Goal: Task Accomplishment & Management: Manage account settings

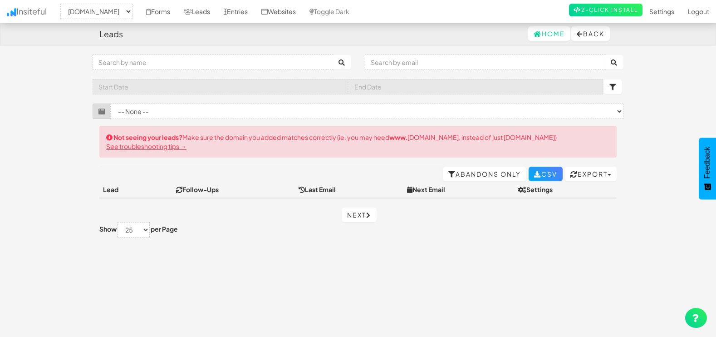
select select "1505"
click at [449, 63] on input "text" at bounding box center [485, 61] width 241 height 15
paste input "johndominicj@outlook.com"
type input "johndominicj@outlook.com"
click at [618, 63] on button "submit" at bounding box center [614, 62] width 18 height 15
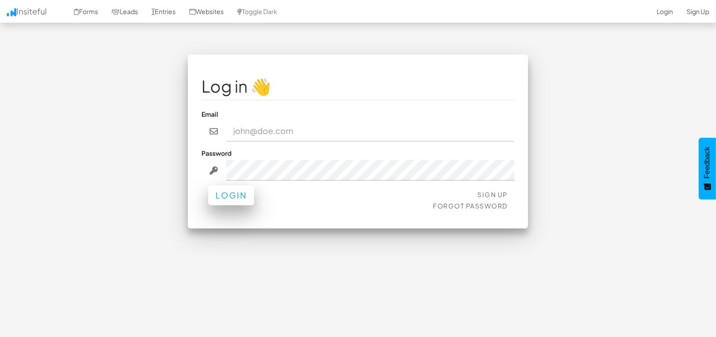
type input "[EMAIL_ADDRESS][DOMAIN_NAME]"
click at [233, 199] on button "Login" at bounding box center [231, 195] width 46 height 20
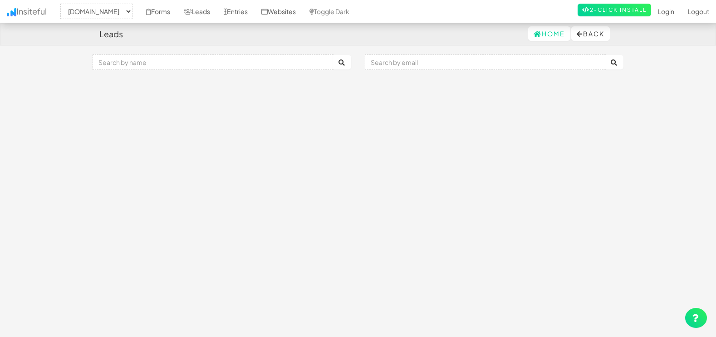
select select "1505"
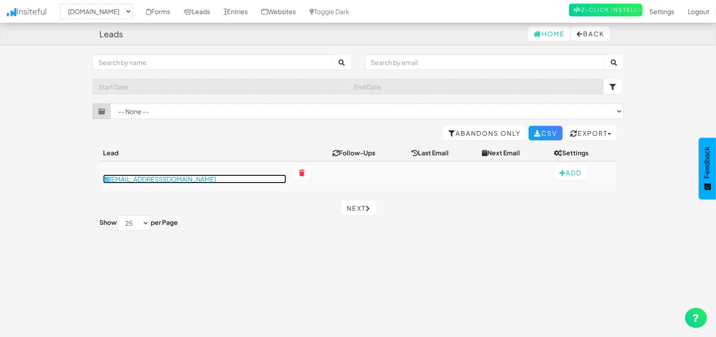
click at [151, 177] on p "johndominicj@outlook.com" at bounding box center [194, 178] width 183 height 9
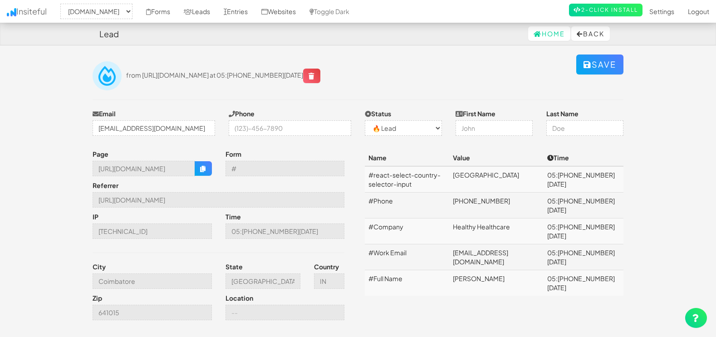
select select "1505"
select select "0"
drag, startPoint x: 97, startPoint y: 166, endPoint x: 215, endPoint y: 166, distance: 118.4
click at [215, 166] on div "Page https://mapsted.com/presentation/healthcare-institutions" at bounding box center [152, 162] width 133 height 27
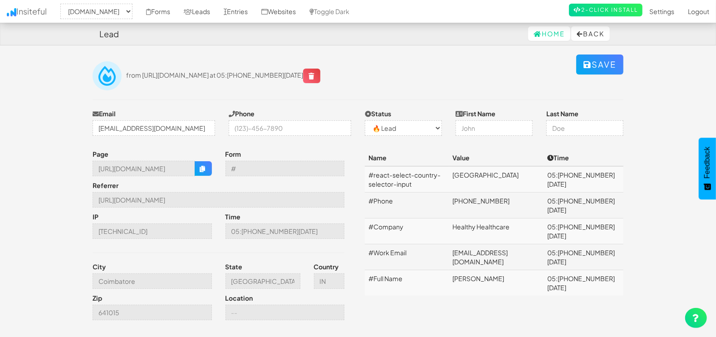
scroll to position [0, 0]
click at [599, 32] on button "Back" at bounding box center [590, 33] width 39 height 15
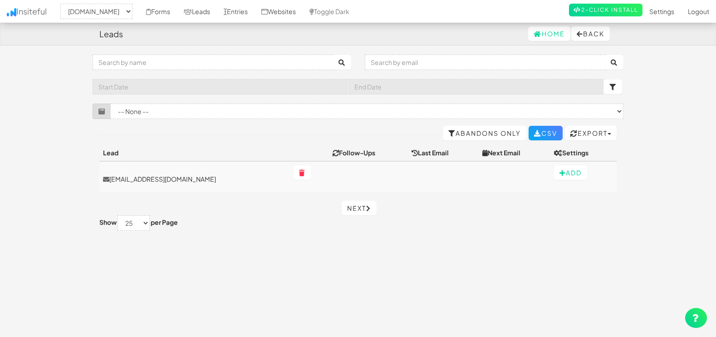
select select "1505"
click at [424, 63] on input "text" at bounding box center [485, 61] width 241 height 15
paste input "[EMAIL_ADDRESS][DOMAIN_NAME]"
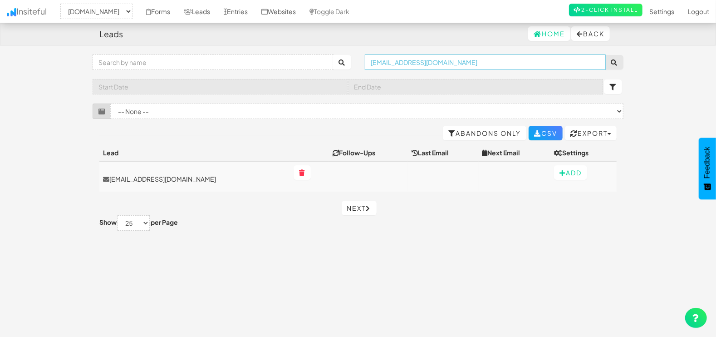
type input "[EMAIL_ADDRESS][DOMAIN_NAME]"
click at [605, 55] on button "submit" at bounding box center [614, 62] width 18 height 15
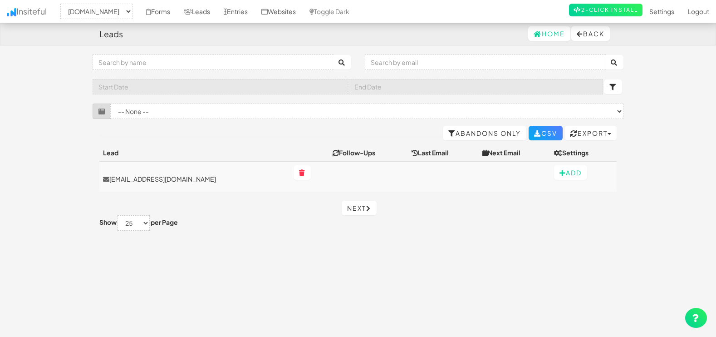
select select "1505"
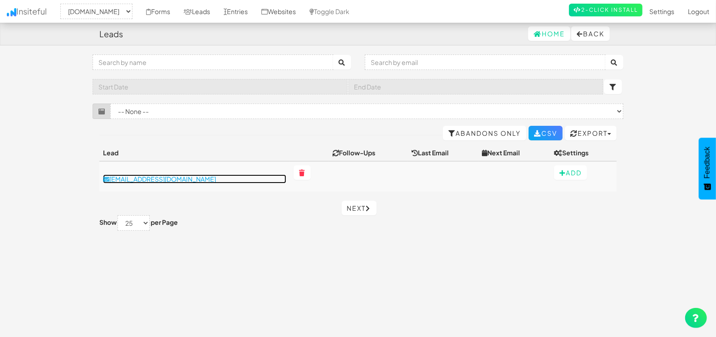
click at [157, 177] on p "[EMAIL_ADDRESS][DOMAIN_NAME]" at bounding box center [194, 178] width 183 height 9
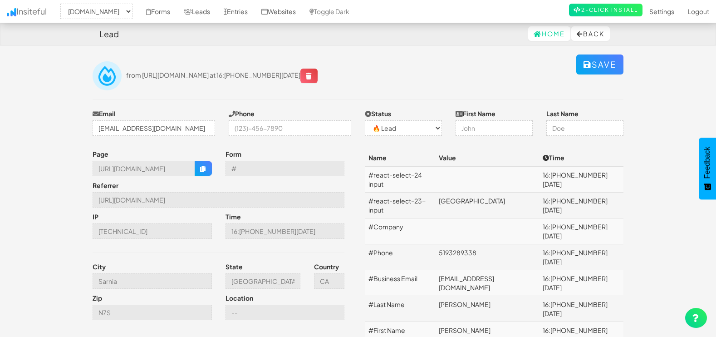
select select "1505"
select select "0"
drag, startPoint x: 95, startPoint y: 167, endPoint x: 202, endPoint y: 171, distance: 107.1
click at [202, 171] on div "https://mapsted.com/en-ca/contact-us" at bounding box center [152, 168] width 119 height 15
